Goal: Information Seeking & Learning: Learn about a topic

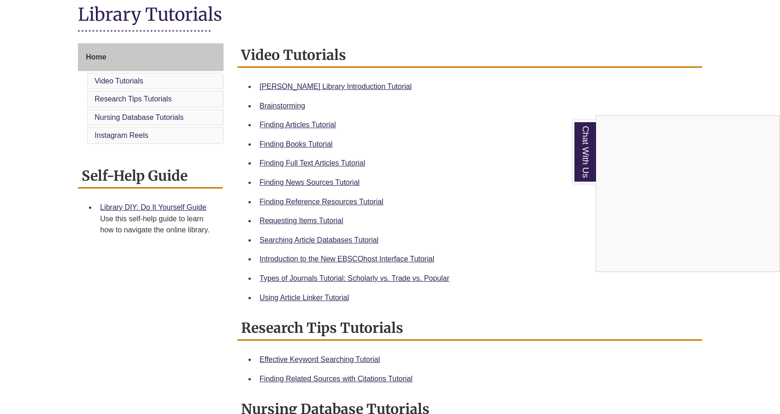
scroll to position [231, 0]
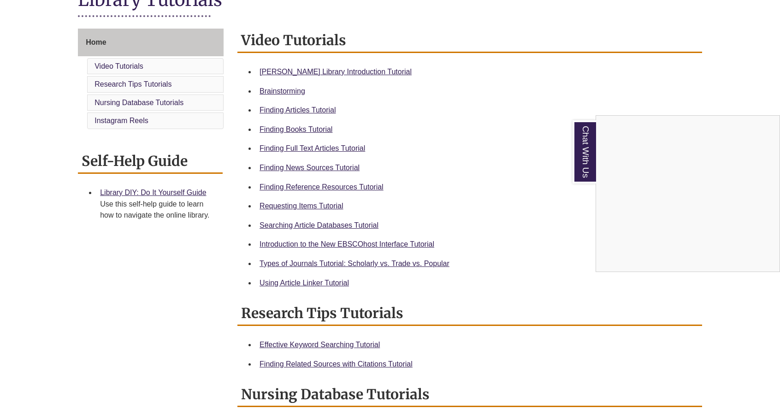
click at [370, 186] on div "Chat With Us" at bounding box center [390, 207] width 780 height 414
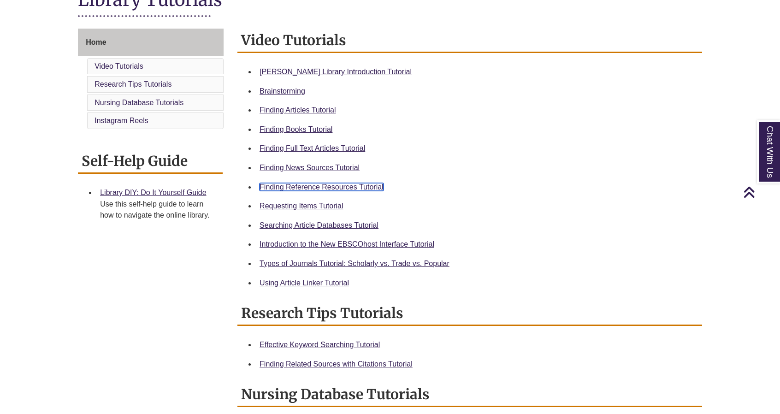
click at [370, 186] on link "Finding Reference Resources Tutorial" at bounding box center [322, 187] width 124 height 8
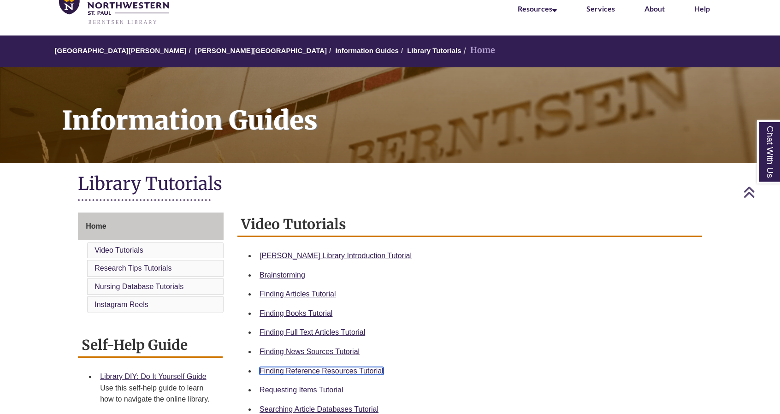
scroll to position [0, 0]
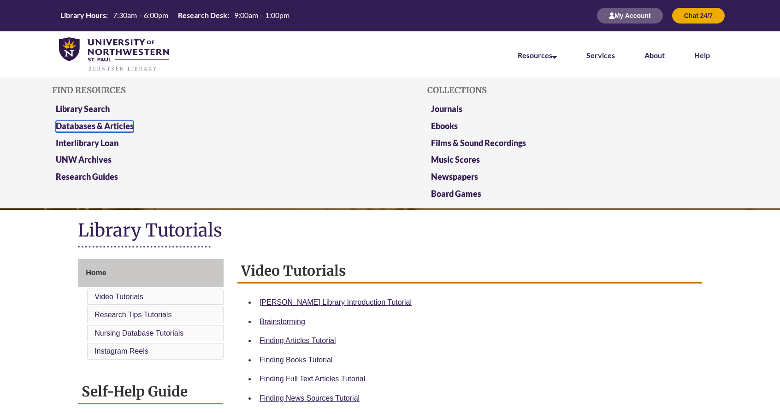
click at [90, 125] on link "Databases & Articles" at bounding box center [95, 127] width 78 height 12
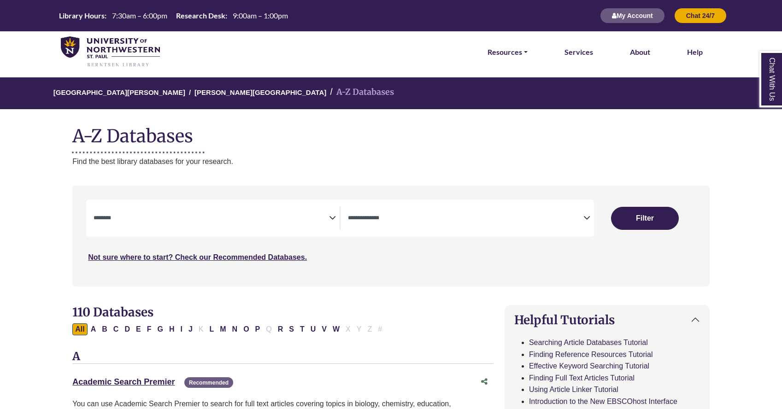
select select "Database Subject Filter"
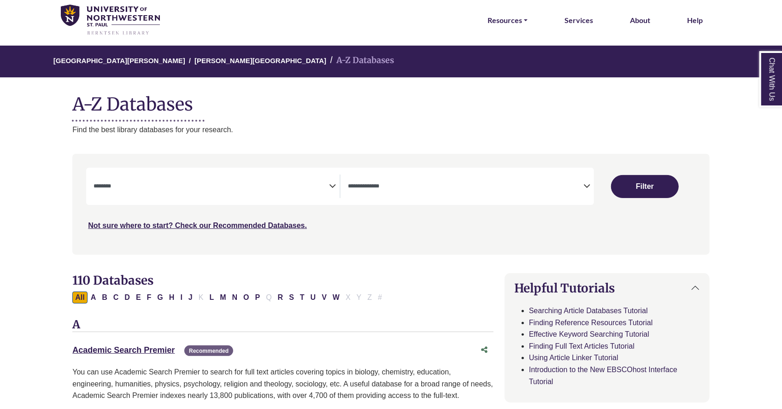
scroll to position [46, 0]
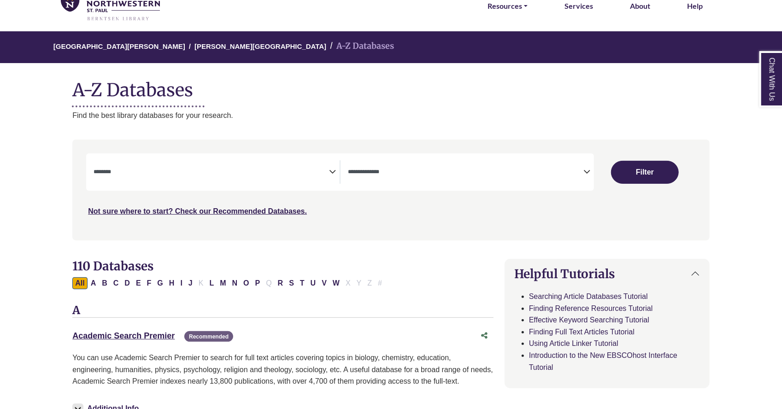
click at [597, 164] on div "Clear Filters Filter" at bounding box center [644, 172] width 101 height 37
click at [578, 167] on span "Search filters" at bounding box center [466, 171] width 236 height 8
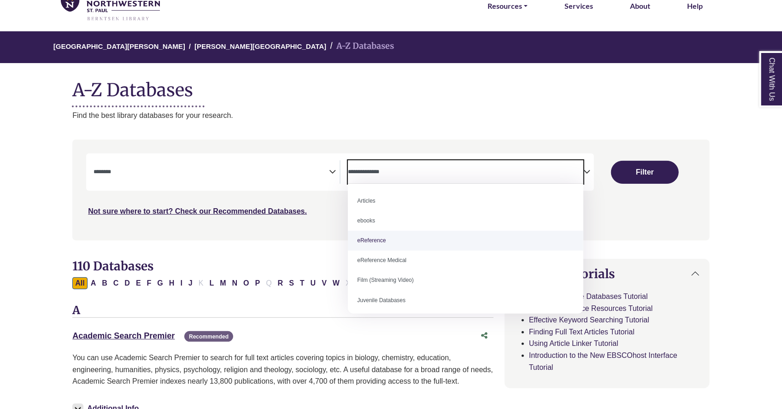
select select "*****"
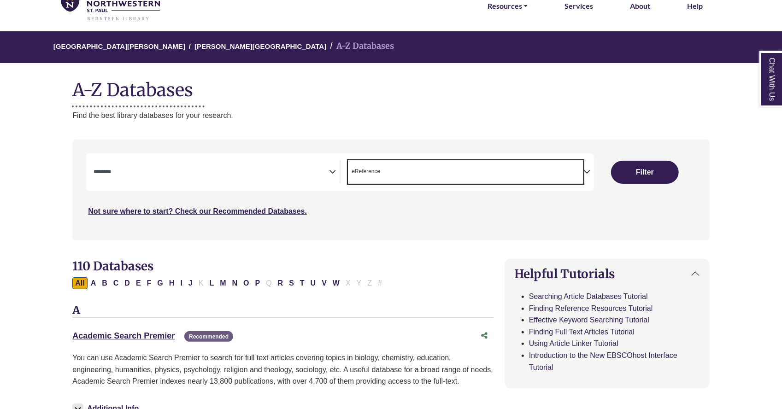
scroll to position [18, 0]
click at [647, 168] on button "Filter" at bounding box center [645, 172] width 68 height 23
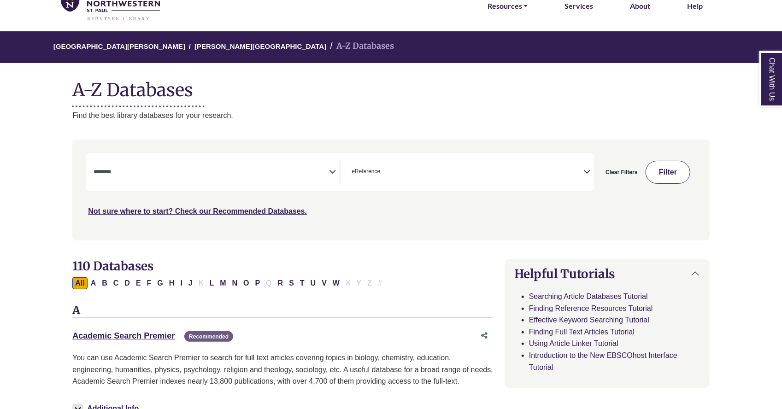
select select "Database Subject Filter"
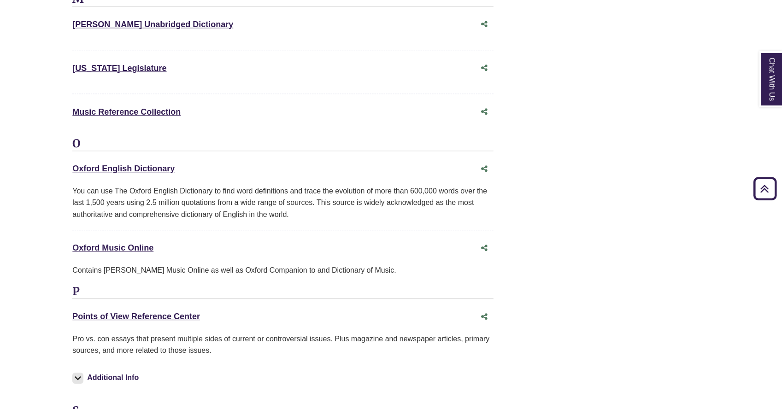
scroll to position [1706, 0]
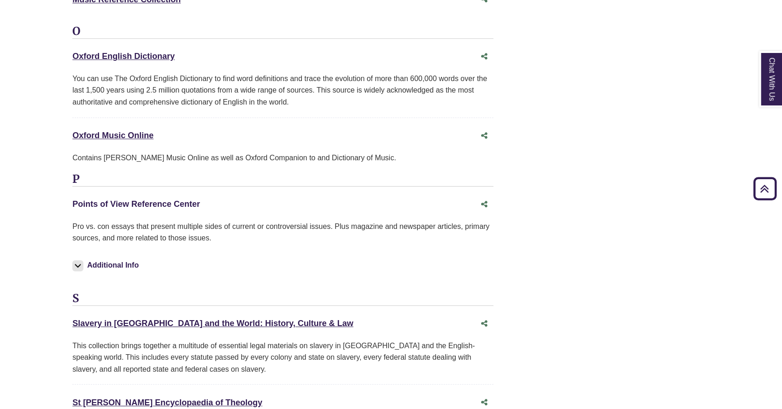
click at [134, 200] on link "Points of View Reference Center This link opens in a new window" at bounding box center [136, 204] width 128 height 9
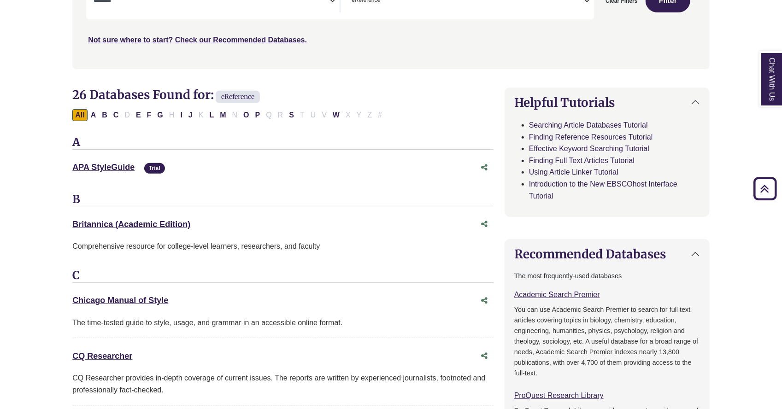
scroll to position [0, 0]
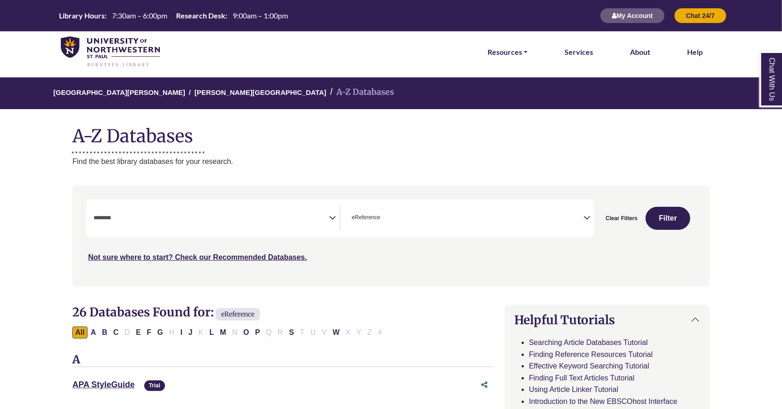
click at [124, 44] on img at bounding box center [110, 51] width 99 height 31
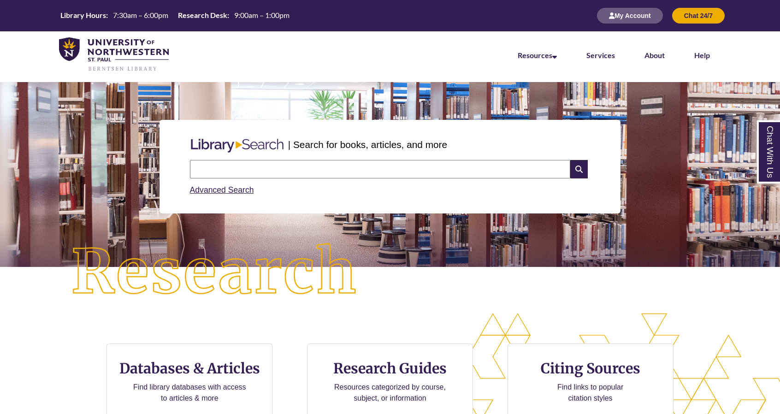
drag, startPoint x: 709, startPoint y: 1, endPoint x: 349, endPoint y: 58, distance: 365.0
click at [349, 58] on nav "Resources Find Resources Library Search Databases & Articles Interlibrary Loan …" at bounding box center [390, 54] width 780 height 46
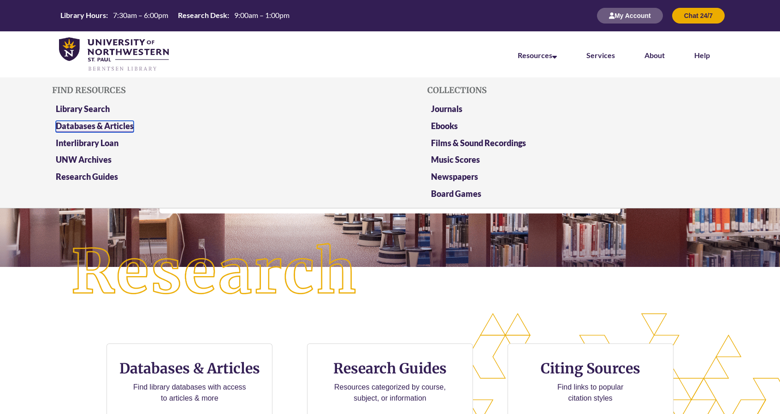
click at [105, 126] on link "Databases & Articles" at bounding box center [95, 127] width 78 height 12
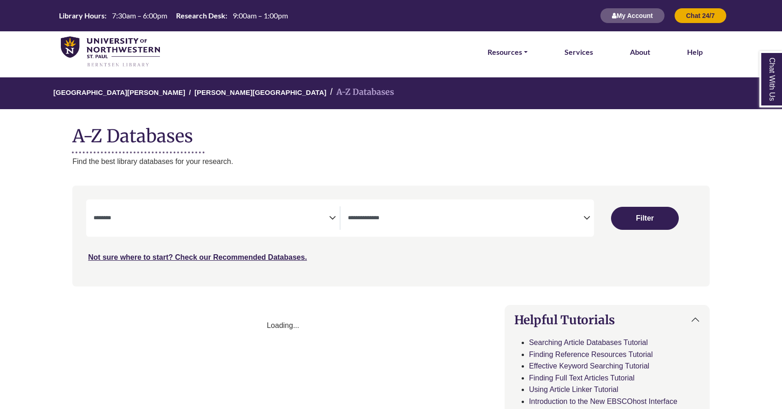
select select "Database Subject Filter"
select select "Database Types Filter"
select select "Database Subject Filter"
select select "Database Types Filter"
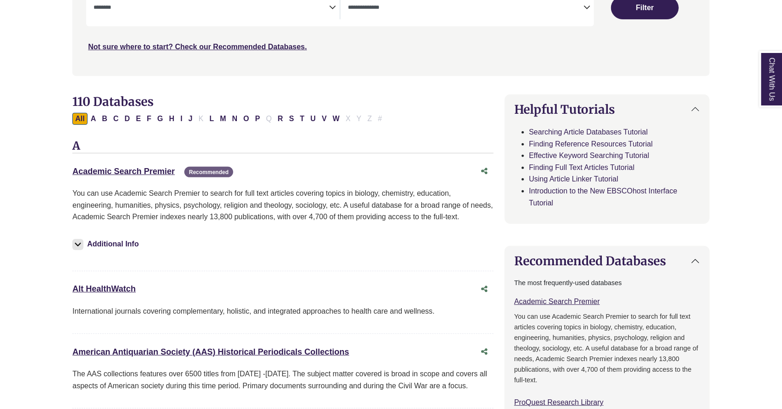
scroll to position [277, 0]
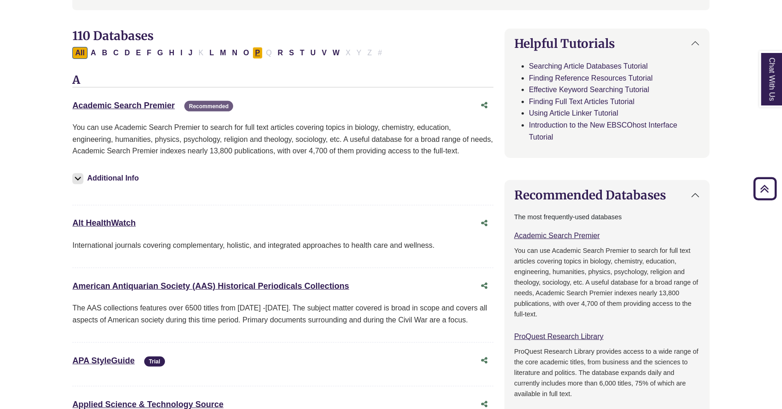
click at [253, 52] on button "P" at bounding box center [258, 53] width 11 height 12
select select "Database Subject Filter"
select select "Database Types Filter"
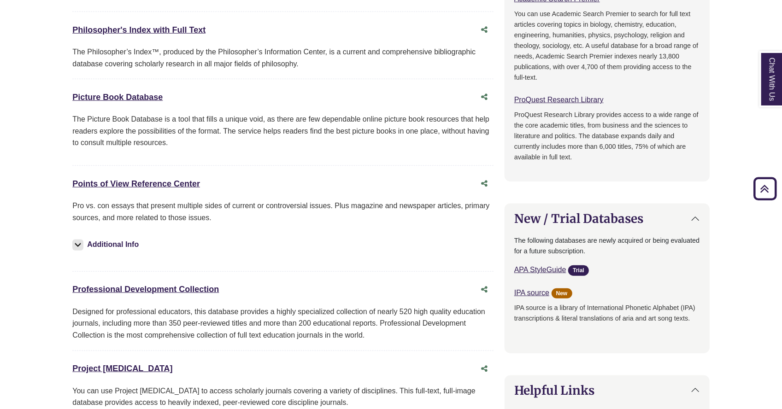
scroll to position [553, 0]
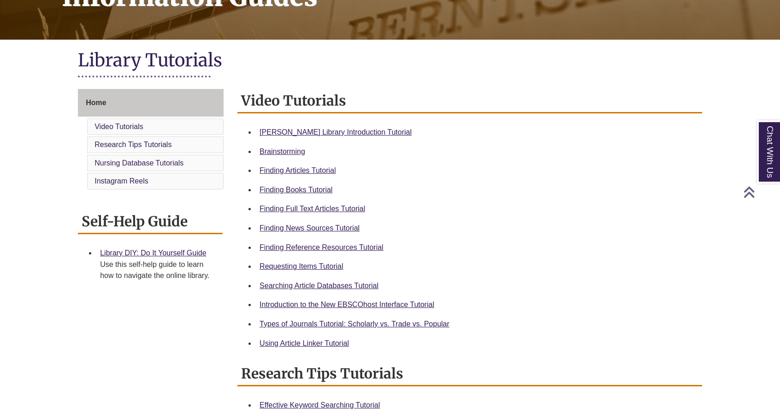
scroll to position [184, 0]
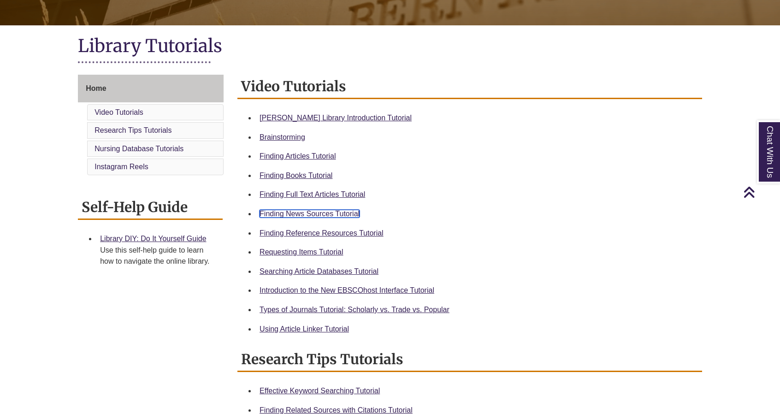
click at [336, 214] on link "Finding News Sources Tutorial" at bounding box center [310, 214] width 100 height 8
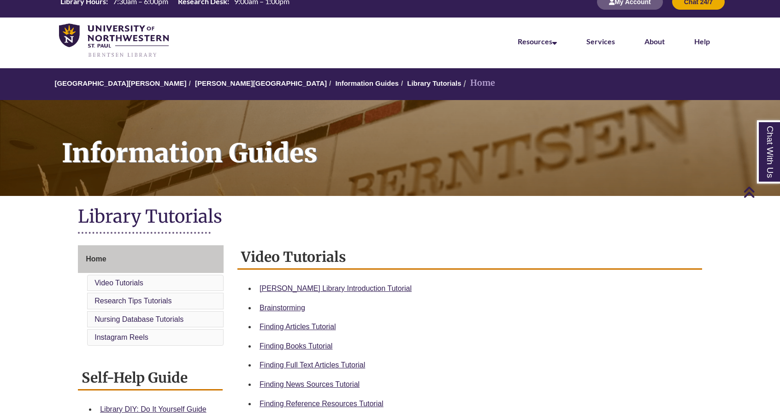
scroll to position [0, 0]
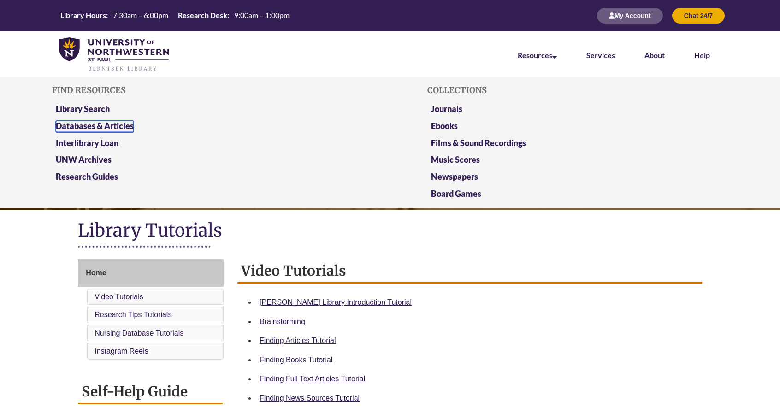
click at [133, 129] on link "Databases & Articles" at bounding box center [95, 127] width 78 height 12
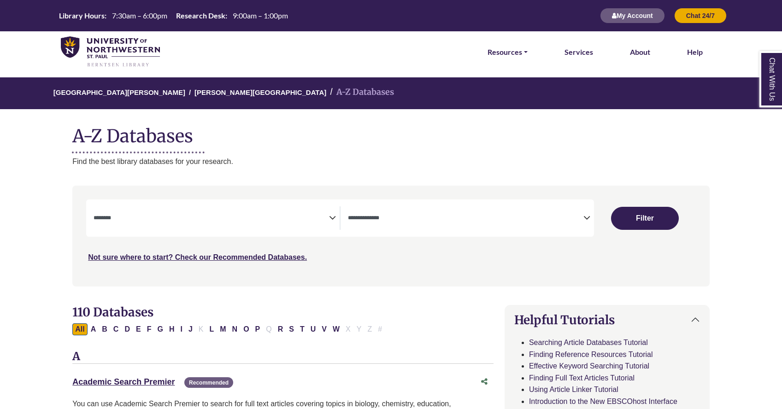
select select "Database Subject Filter"
click at [231, 222] on textarea "Search" at bounding box center [212, 218] width 236 height 7
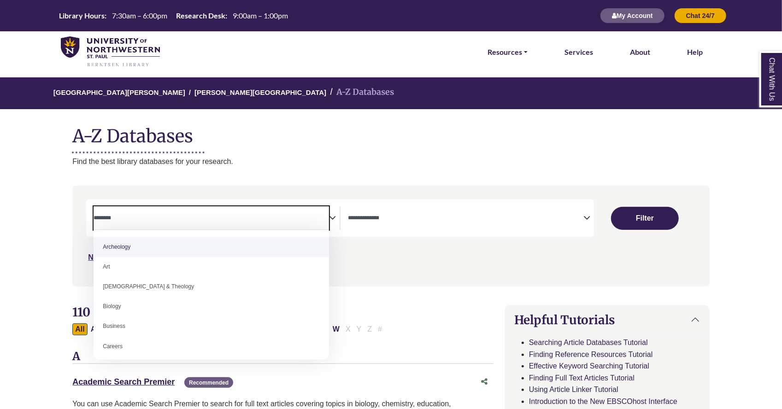
click at [310, 217] on textarea "Search" at bounding box center [212, 218] width 236 height 7
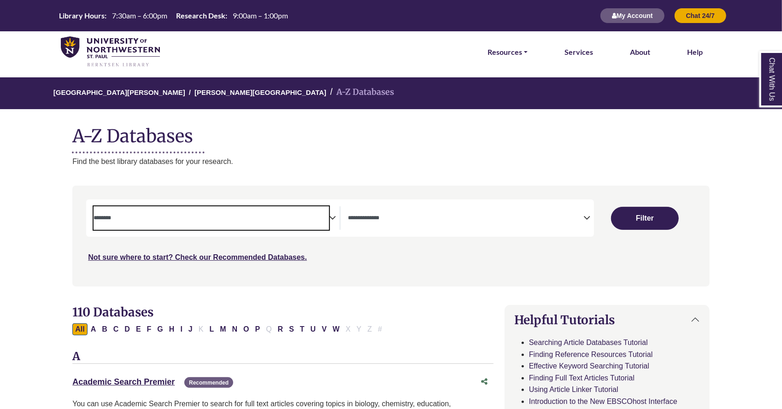
click at [376, 215] on textarea "Search" at bounding box center [466, 218] width 236 height 7
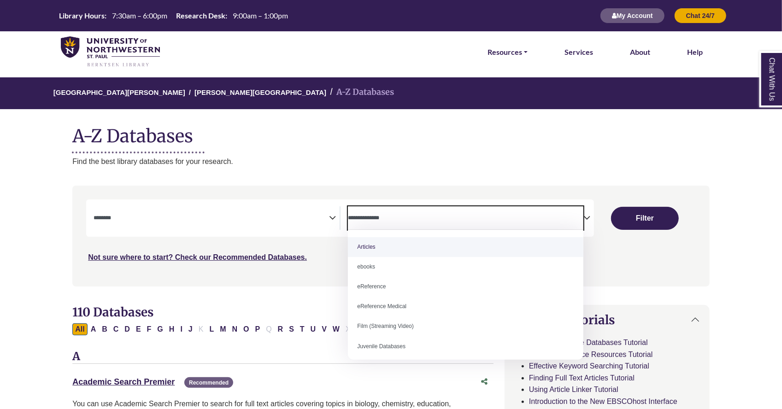
select select "*****"
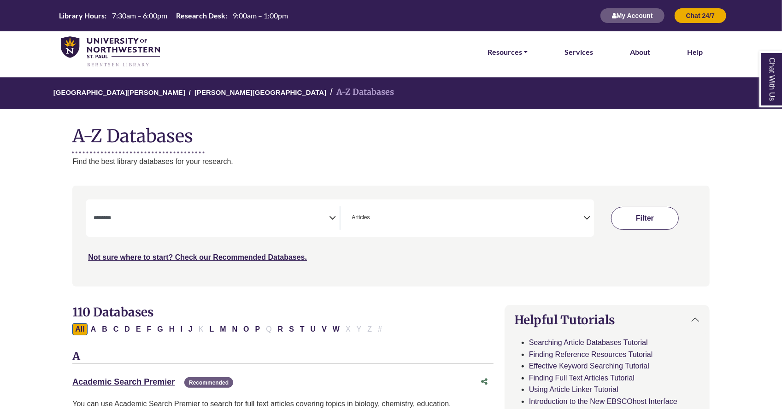
click at [628, 226] on button "Filter" at bounding box center [645, 218] width 68 height 23
select select "Database Subject Filter"
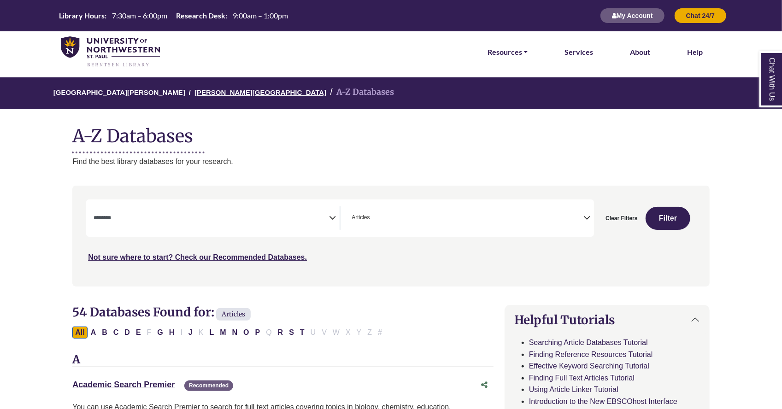
click at [225, 90] on link "[PERSON_NAME][GEOGRAPHIC_DATA]" at bounding box center [261, 91] width 132 height 9
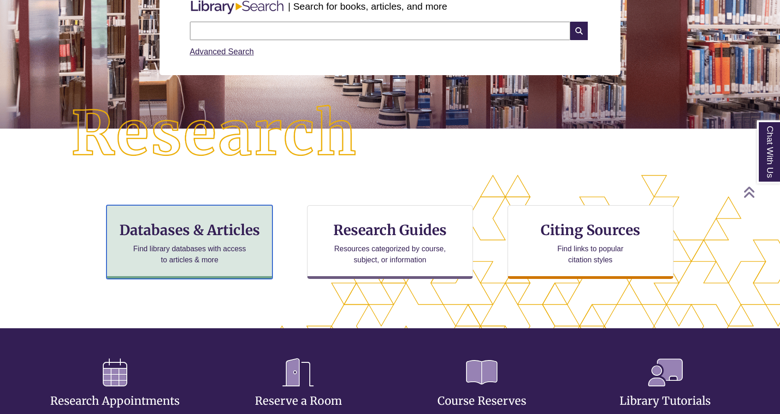
click at [240, 244] on p "Find library databases with access to articles & more" at bounding box center [190, 254] width 120 height 22
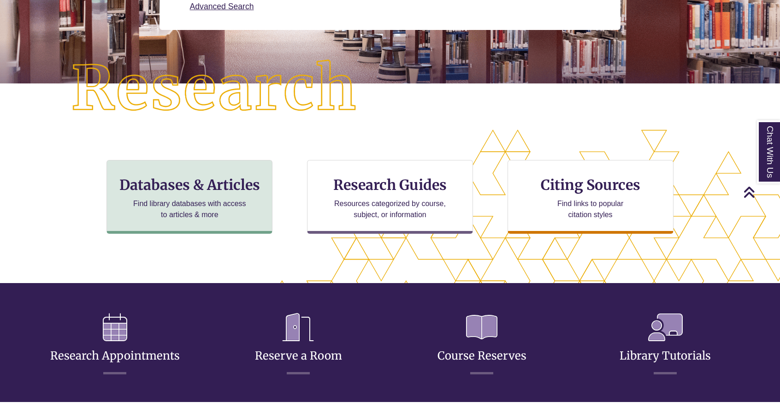
scroll to position [138, 0]
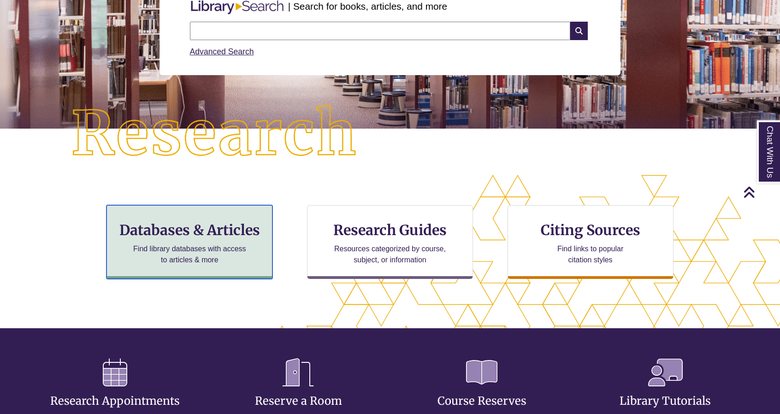
click at [225, 263] on p "Find library databases with access to articles & more" at bounding box center [190, 254] width 120 height 22
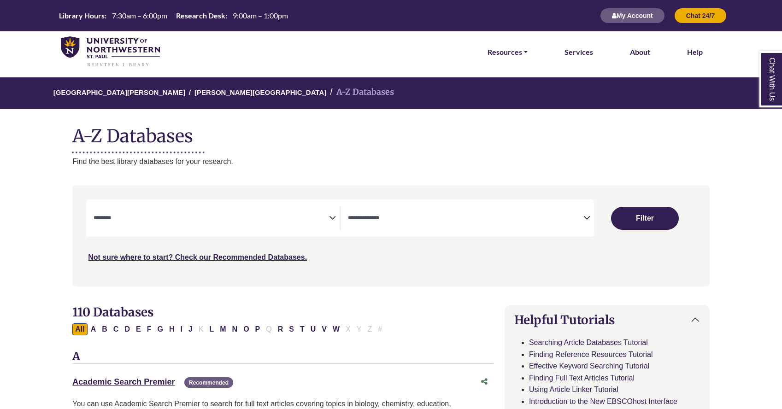
select select "Database Subject Filter"
select select "Database Types Filter"
select select "Database Subject Filter"
select select "Database Types Filter"
click at [329, 215] on icon "Search filters" at bounding box center [332, 217] width 7 height 14
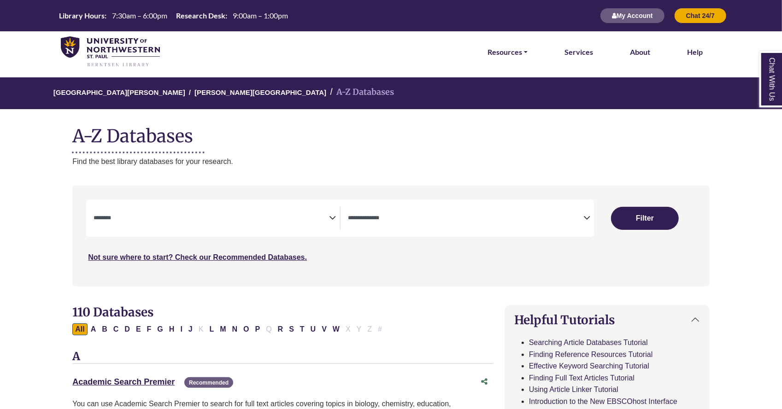
click at [210, 96] on li "[PERSON_NAME][GEOGRAPHIC_DATA]" at bounding box center [255, 92] width 141 height 13
click at [213, 92] on link "[PERSON_NAME][GEOGRAPHIC_DATA]" at bounding box center [261, 91] width 132 height 9
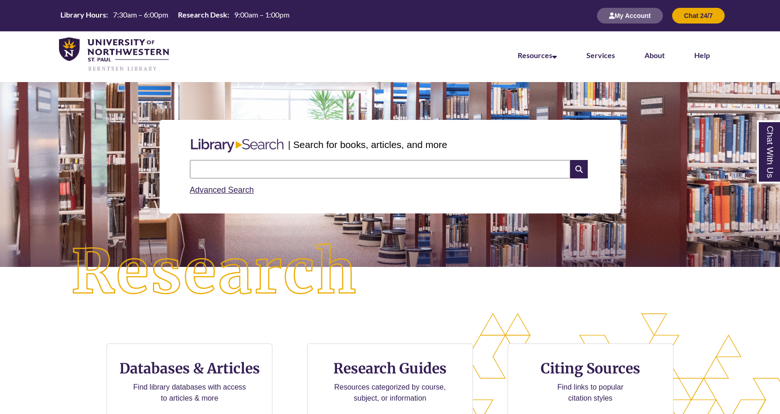
click at [249, 167] on input "text" at bounding box center [380, 169] width 380 height 18
type input "**********"
